Goal: Information Seeking & Learning: Learn about a topic

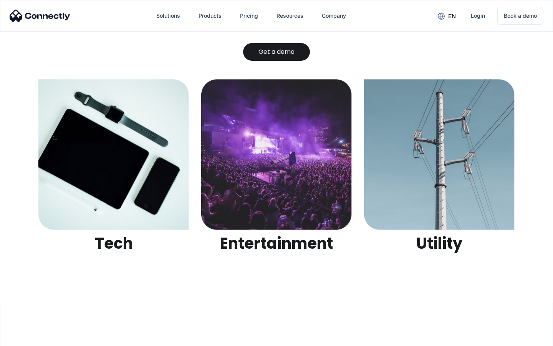
scroll to position [2423, 0]
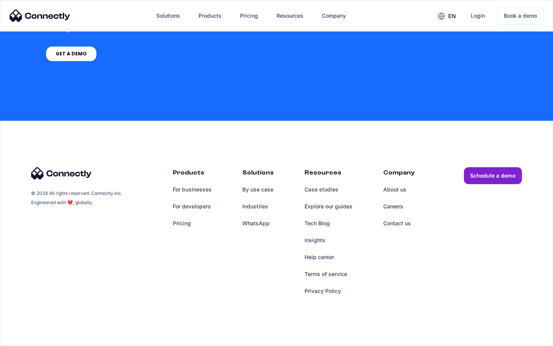
scroll to position [2240, 0]
